Goal: Information Seeking & Learning: Learn about a topic

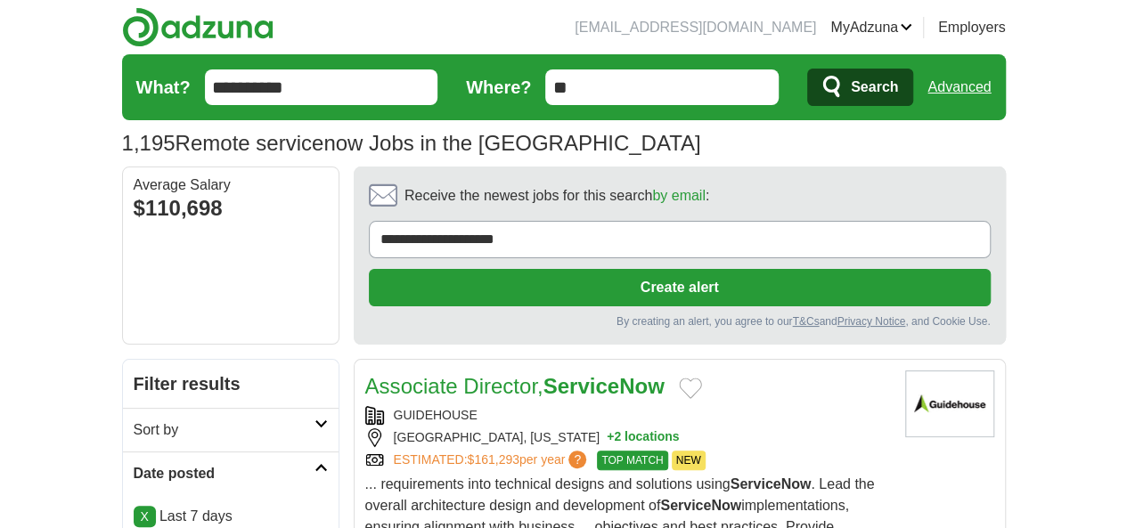
click at [913, 94] on button "Search" at bounding box center [860, 87] width 106 height 37
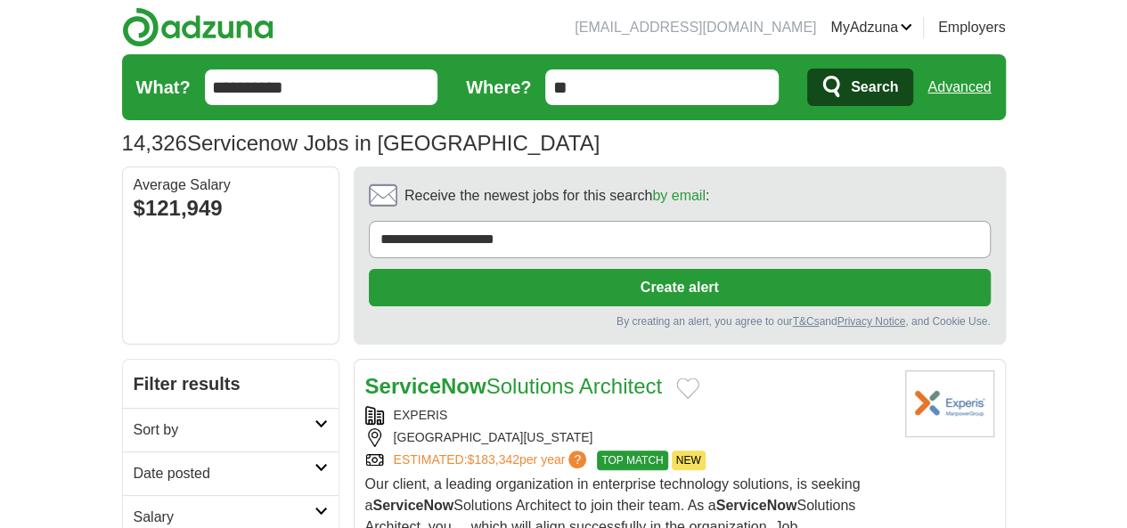
scroll to position [178, 0]
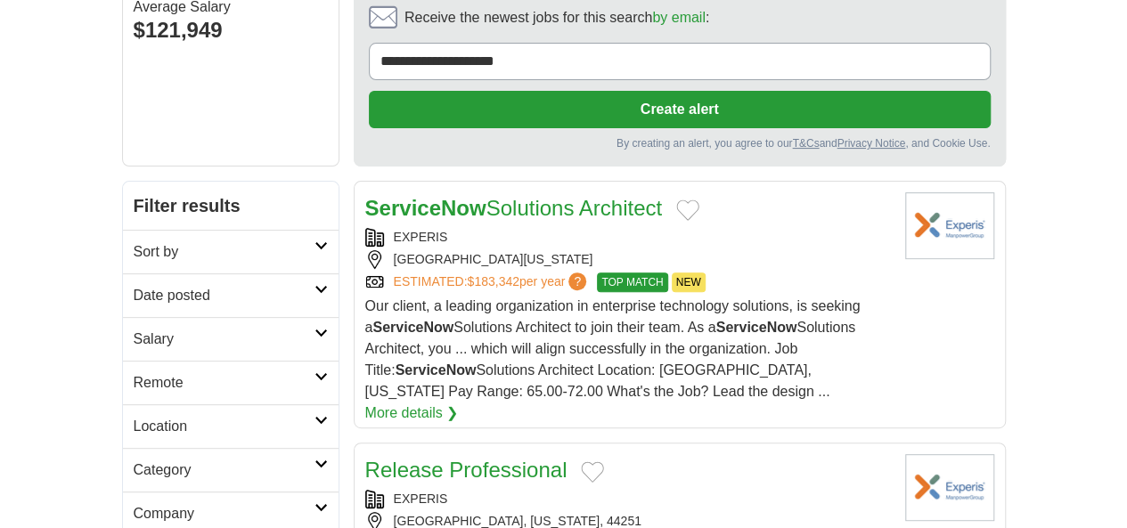
click at [167, 285] on h2 "Date posted" at bounding box center [224, 295] width 181 height 21
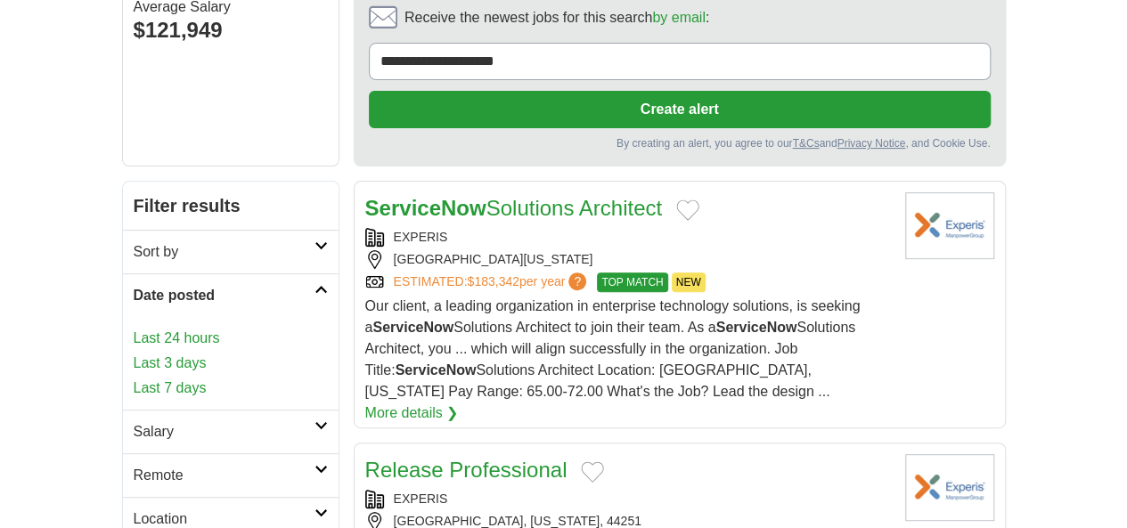
click at [134, 378] on link "Last 7 days" at bounding box center [231, 388] width 194 height 21
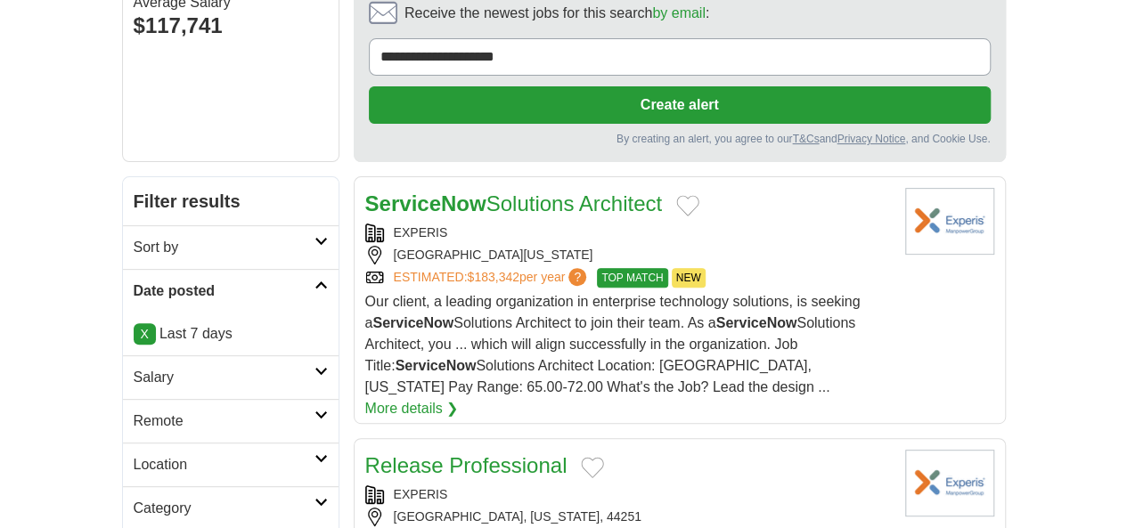
scroll to position [267, 0]
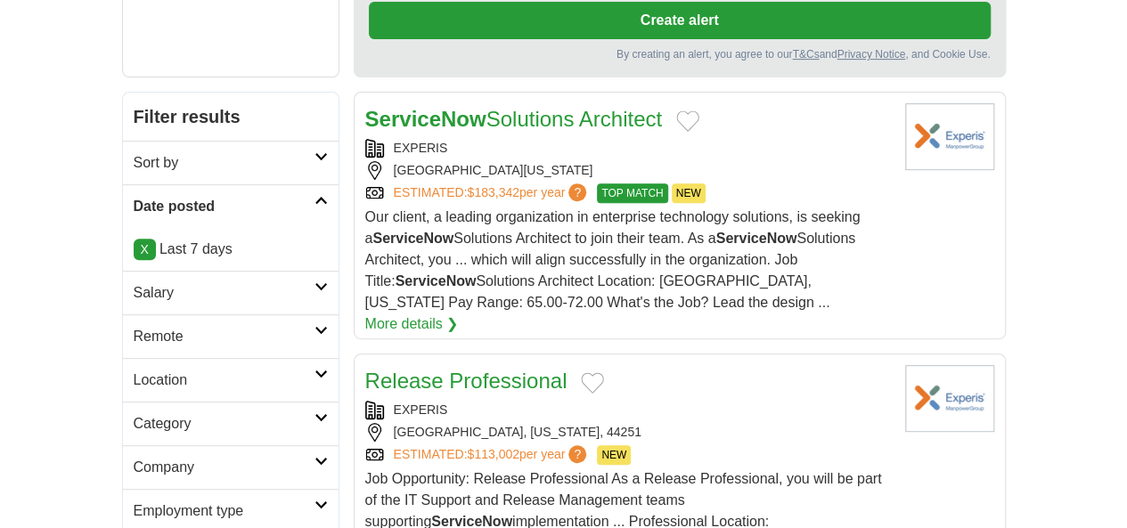
click at [147, 326] on h2 "Remote" at bounding box center [224, 336] width 181 height 21
click at [134, 371] on link "Remote jobs" at bounding box center [174, 378] width 80 height 15
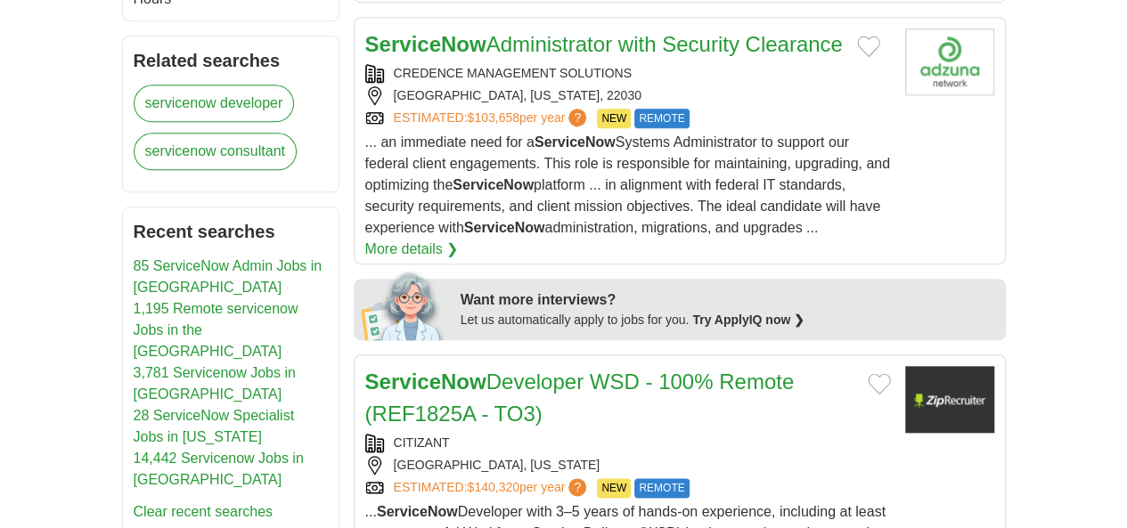
scroll to position [891, 0]
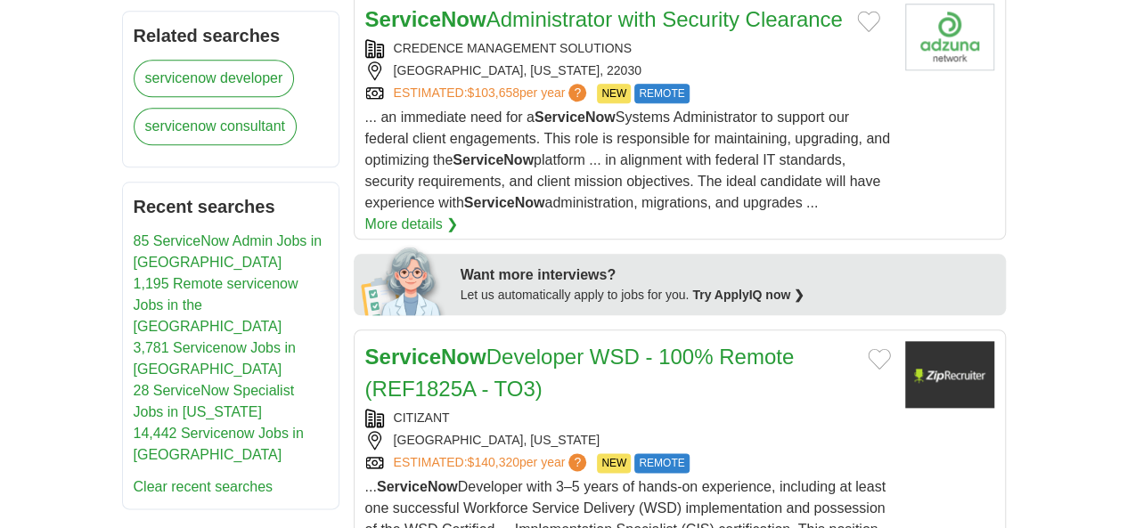
click at [705, 431] on div "CHANTILLY, VIRGINIA" at bounding box center [628, 440] width 526 height 19
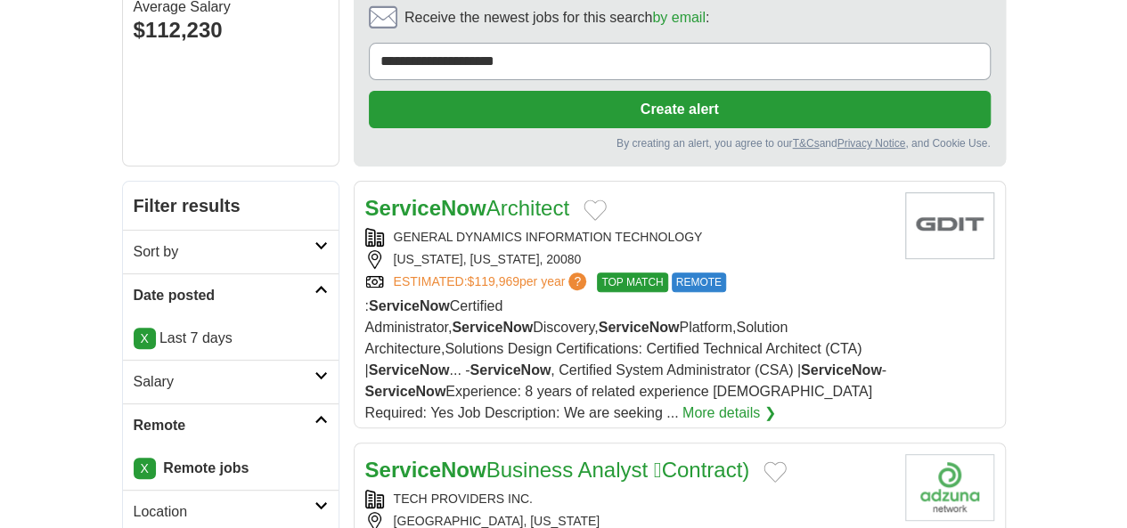
scroll to position [89, 0]
